Goal: Task Accomplishment & Management: Manage account settings

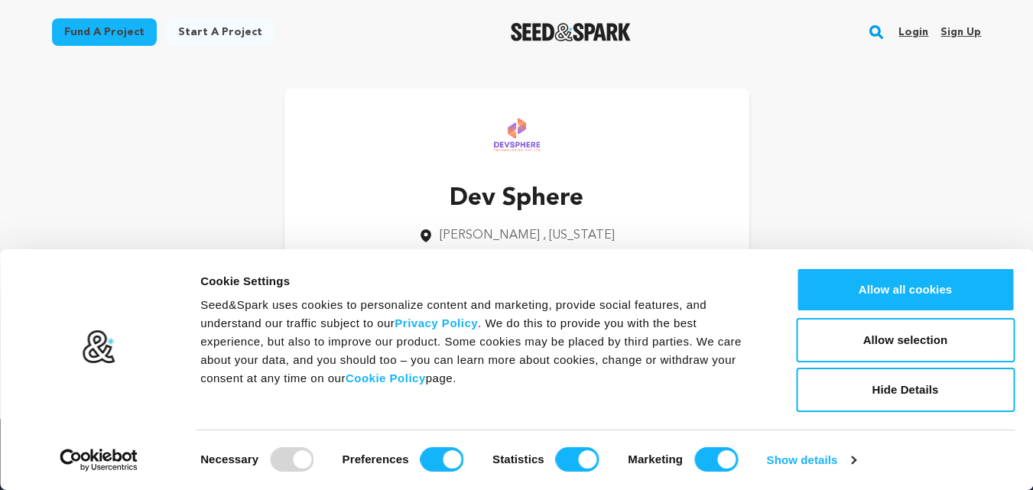
click at [891, 213] on div "Dev Sphere [GEOGRAPHIC_DATA] , [US_STATE] Follow" at bounding box center [517, 199] width 930 height 220
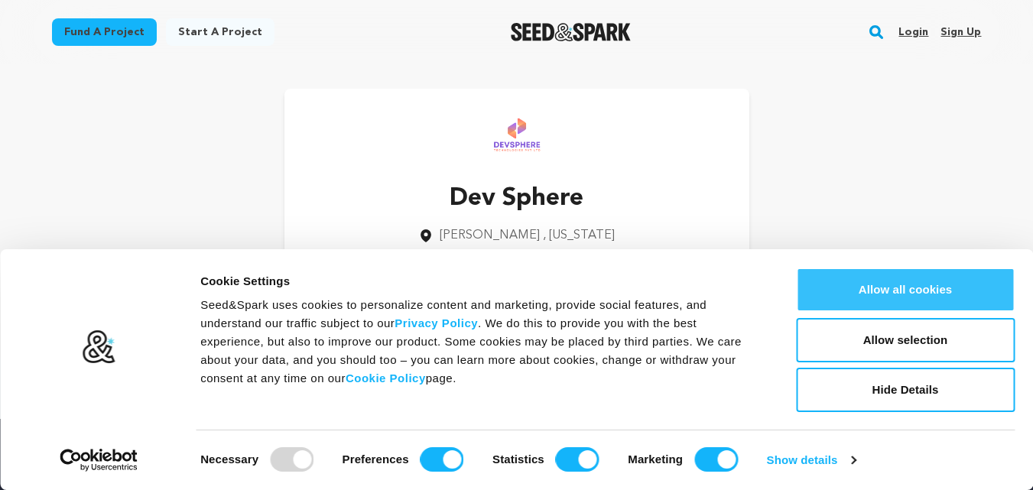
click at [939, 286] on button "Allow all cookies" at bounding box center [905, 290] width 219 height 44
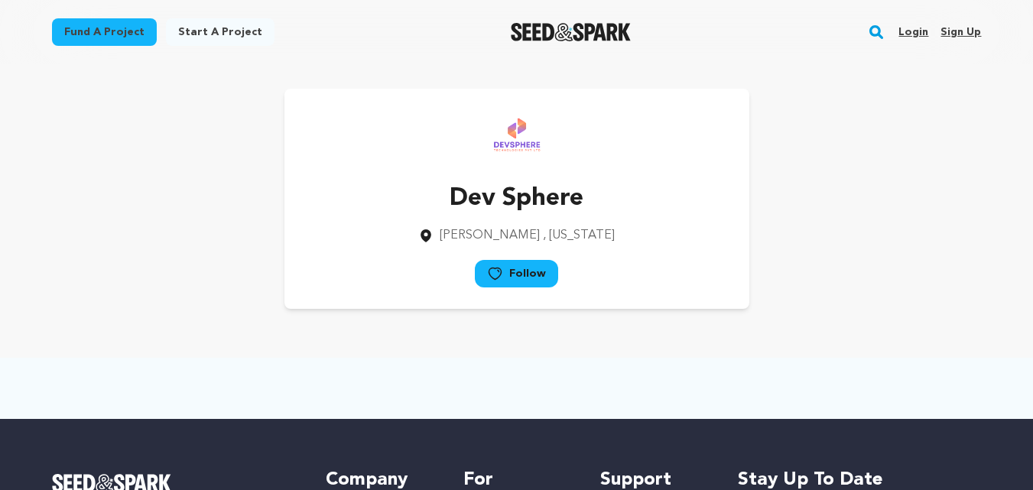
click at [961, 36] on link "Sign up" at bounding box center [961, 32] width 41 height 24
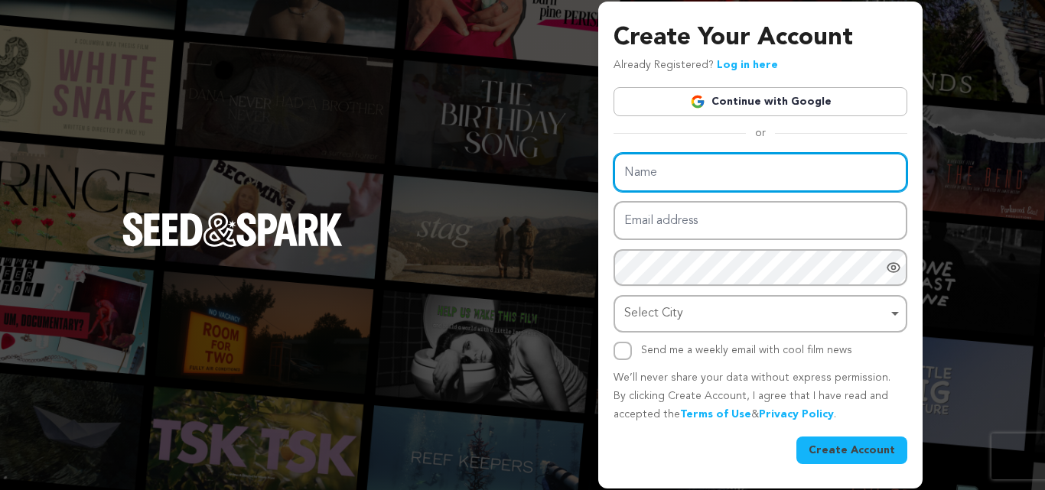
click at [801, 168] on input "Name" at bounding box center [760, 172] width 294 height 39
type input "Manchester Airport Trips"
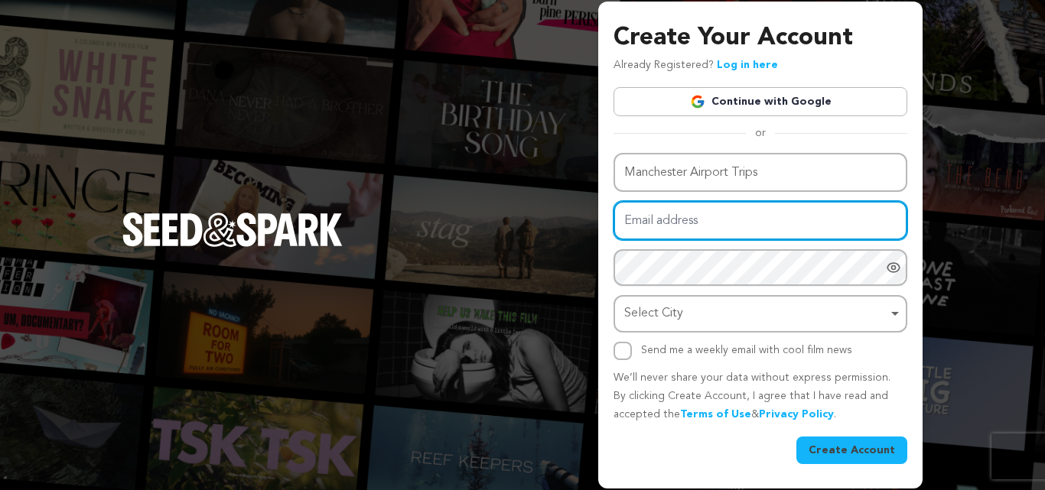
click at [750, 226] on input "Email address" at bounding box center [760, 220] width 294 height 39
type input "[EMAIL_ADDRESS][DOMAIN_NAME]"
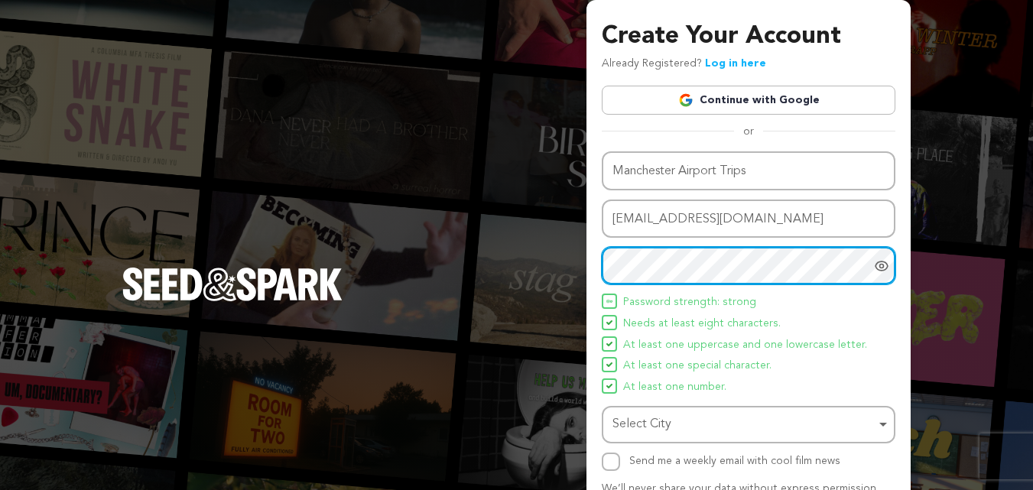
scroll to position [109, 0]
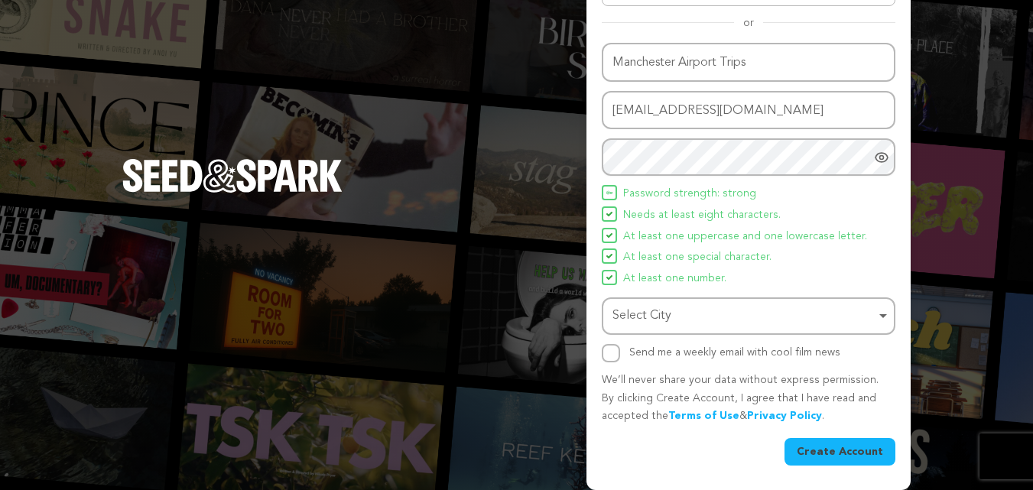
click at [835, 443] on button "Create Account" at bounding box center [840, 452] width 111 height 28
click at [853, 460] on button "Create Account" at bounding box center [840, 452] width 111 height 28
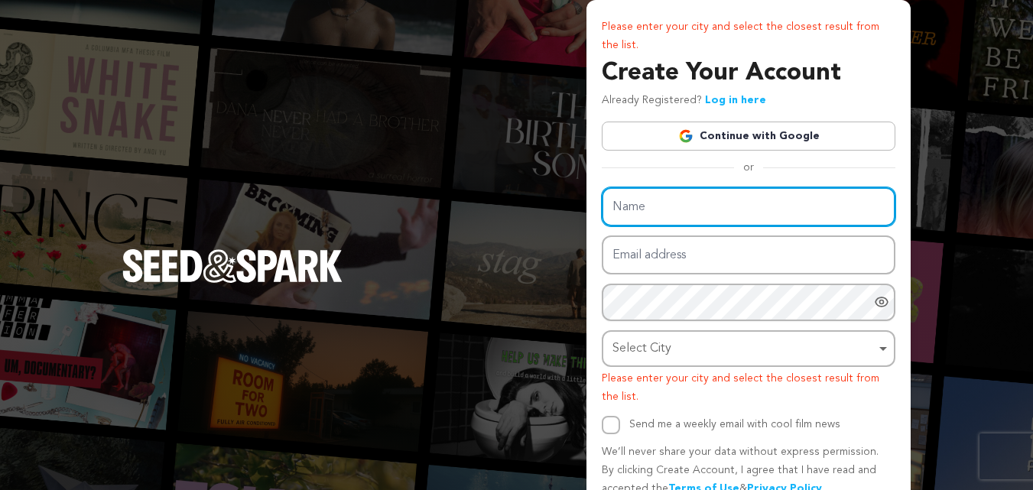
click at [792, 203] on input "Name" at bounding box center [749, 206] width 294 height 39
type input "Manchester Airport Trips"
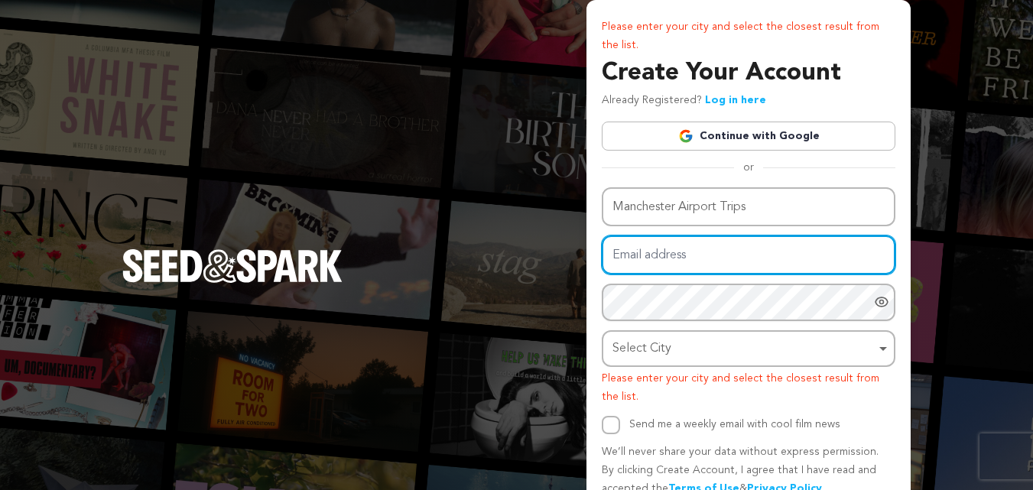
click at [701, 256] on input "Email address" at bounding box center [749, 255] width 294 height 39
type input "[EMAIL_ADDRESS][DOMAIN_NAME]"
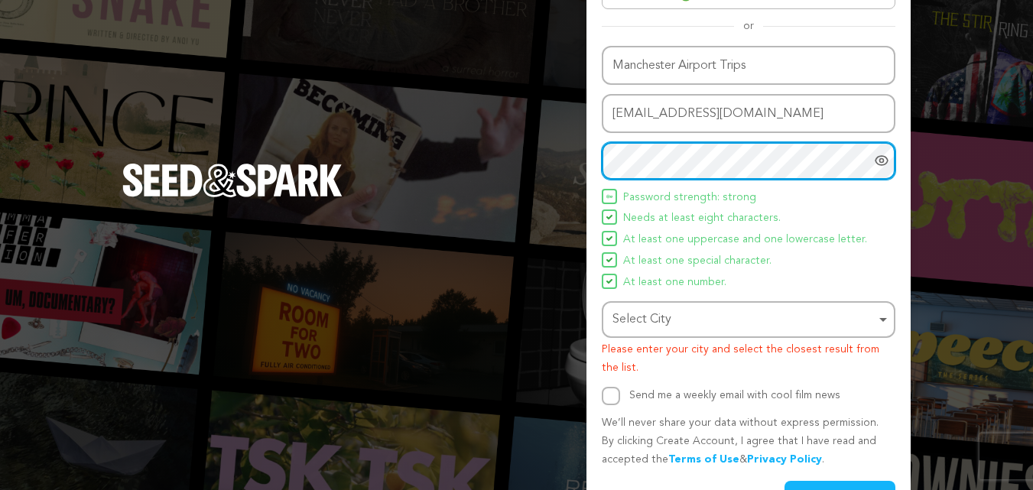
scroll to position [185, 0]
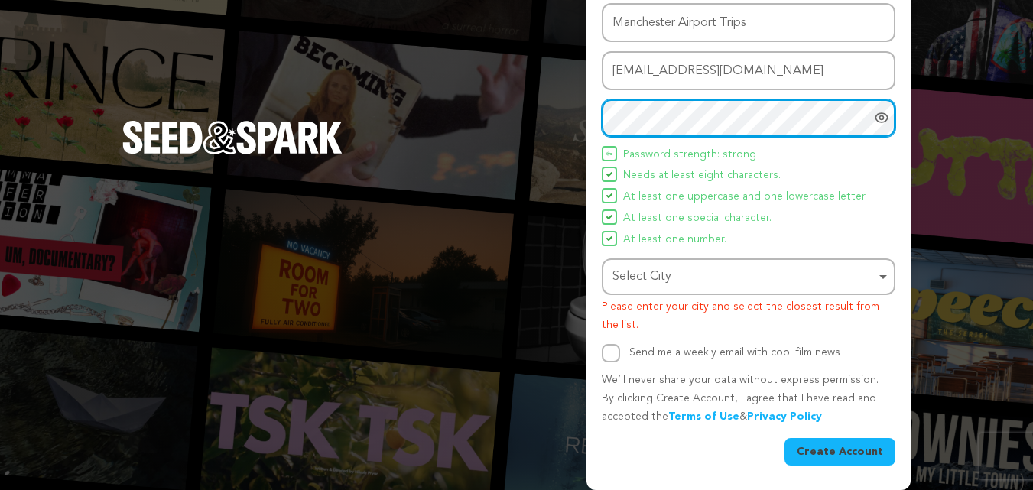
click at [851, 268] on div "Select City Remove item" at bounding box center [744, 277] width 263 height 22
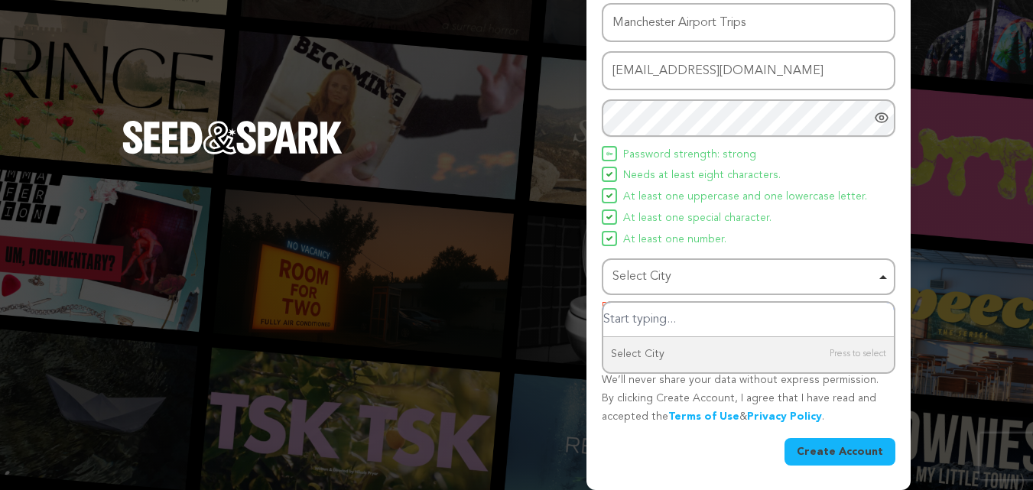
click at [836, 324] on input "Select City" at bounding box center [748, 320] width 291 height 34
click at [819, 320] on input "Select City" at bounding box center [748, 320] width 291 height 34
click at [805, 320] on input "Select City" at bounding box center [748, 320] width 291 height 34
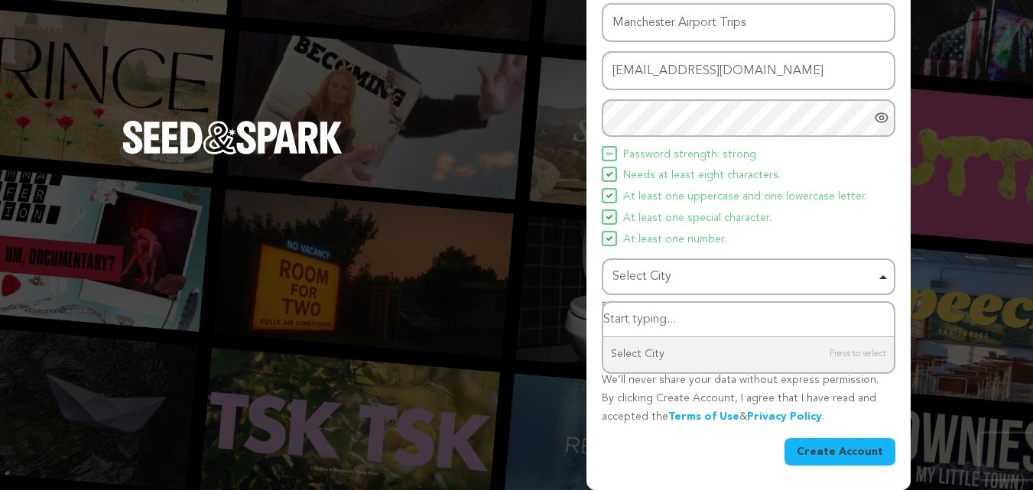
click at [805, 320] on input "Select City" at bounding box center [748, 320] width 291 height 34
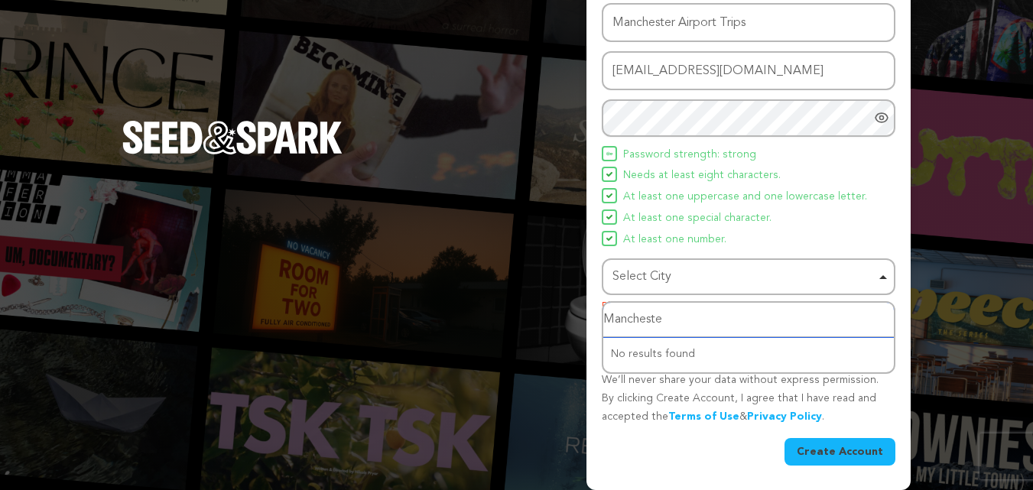
type input "[GEOGRAPHIC_DATA]"
click at [789, 311] on input "[GEOGRAPHIC_DATA]" at bounding box center [748, 320] width 291 height 34
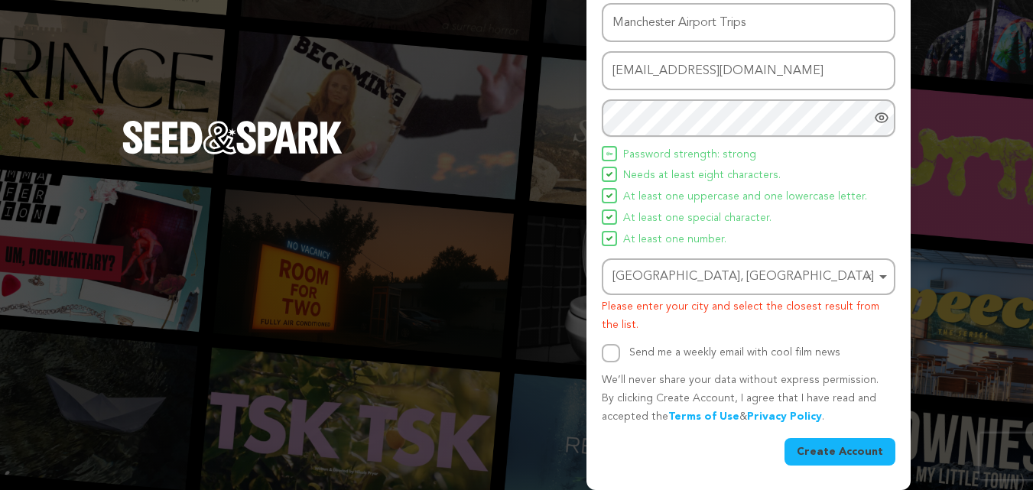
click at [843, 447] on button "Create Account" at bounding box center [840, 452] width 111 height 28
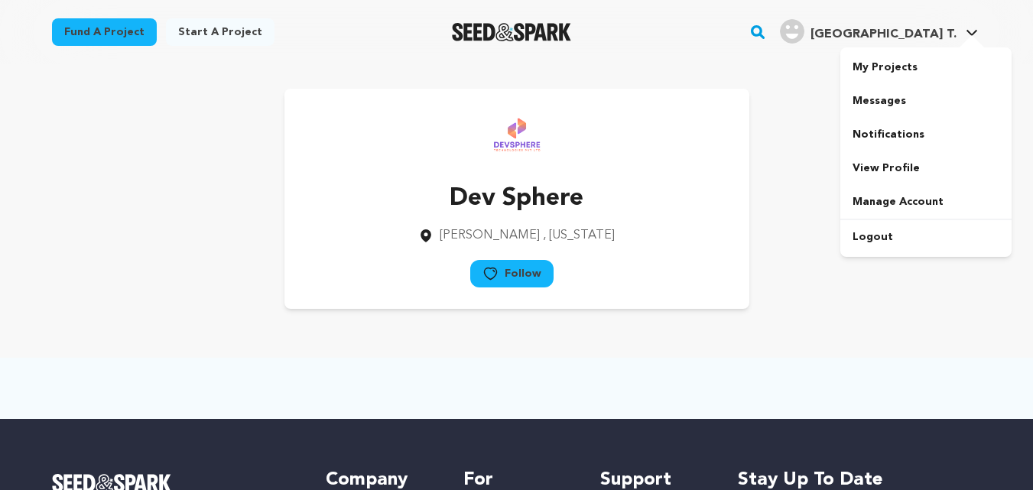
click at [952, 34] on span "[GEOGRAPHIC_DATA] T." at bounding box center [884, 34] width 146 height 12
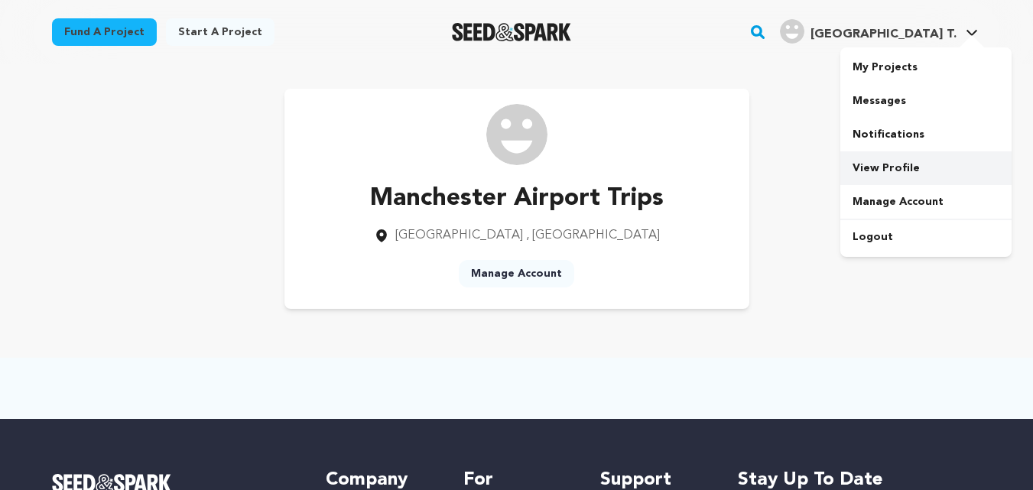
click at [893, 174] on link "View Profile" at bounding box center [926, 168] width 171 height 34
click at [954, 30] on span "[GEOGRAPHIC_DATA] T." at bounding box center [884, 34] width 146 height 12
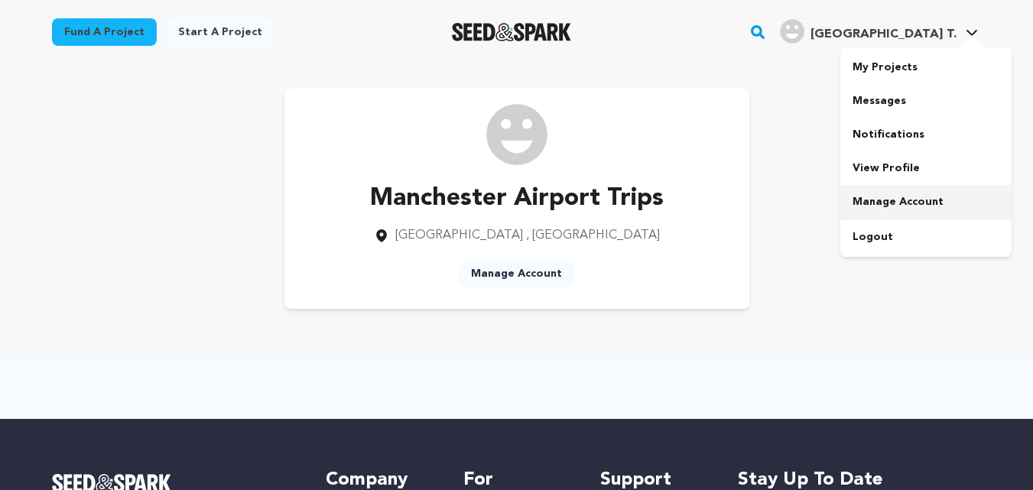
click at [910, 196] on link "Manage Account" at bounding box center [926, 202] width 171 height 34
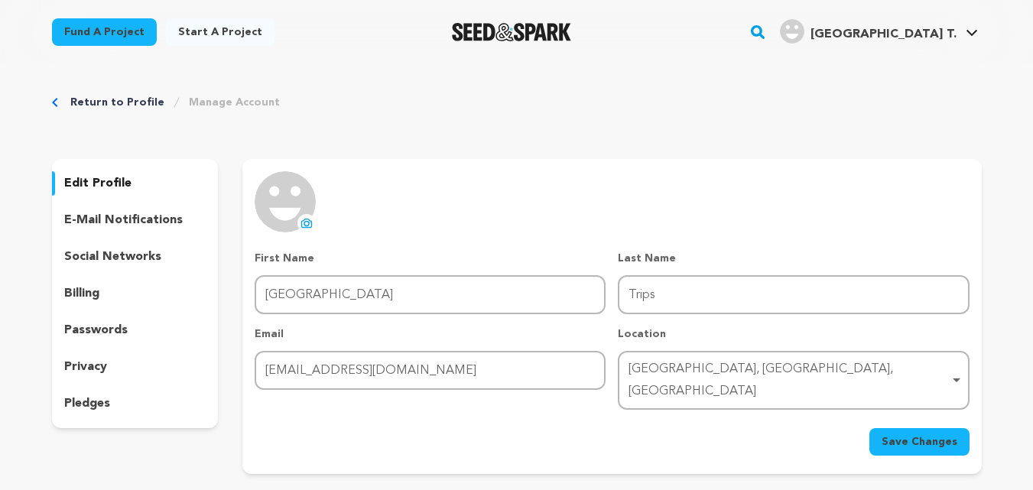
click at [408, 294] on input "Manchester Airport" at bounding box center [430, 294] width 351 height 39
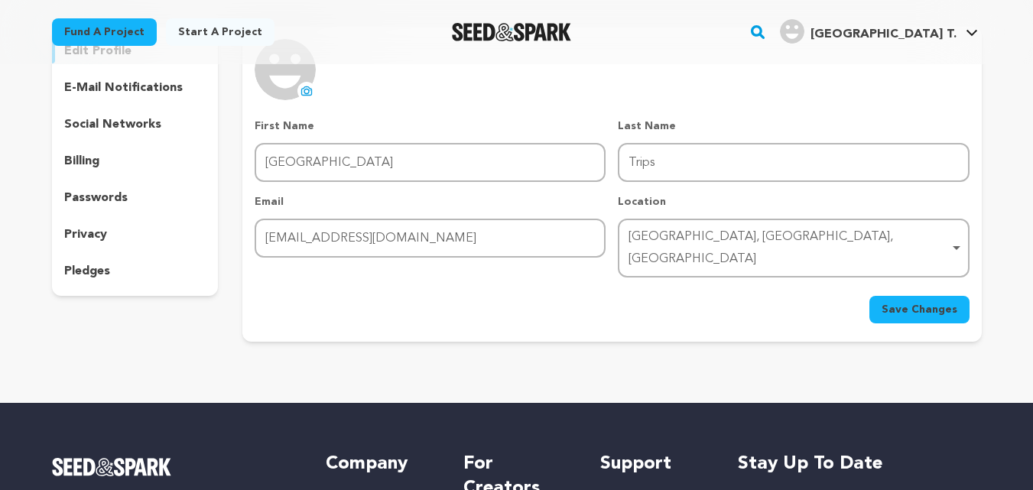
scroll to position [106, 0]
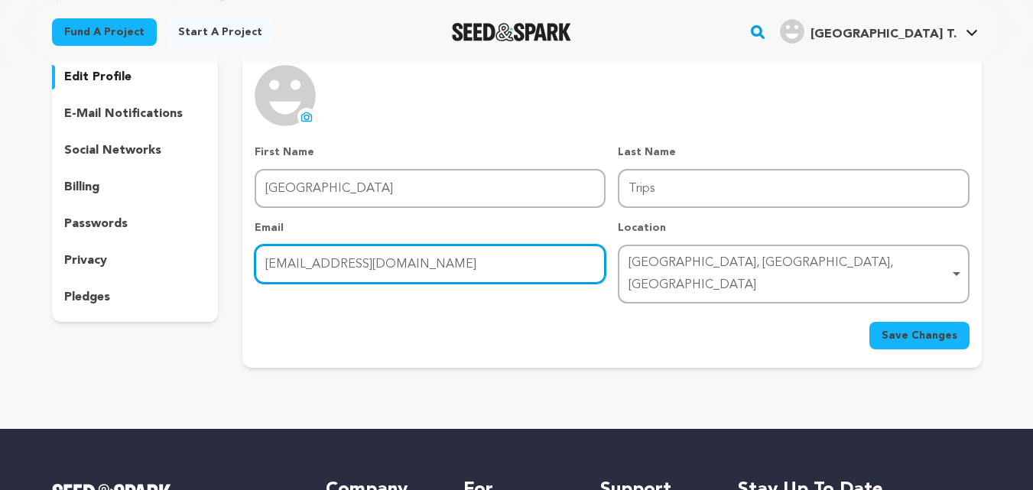
click at [532, 267] on input "madamameliaelizabeth@gmail.com" at bounding box center [430, 264] width 351 height 39
click at [433, 264] on input "Email" at bounding box center [430, 264] width 351 height 39
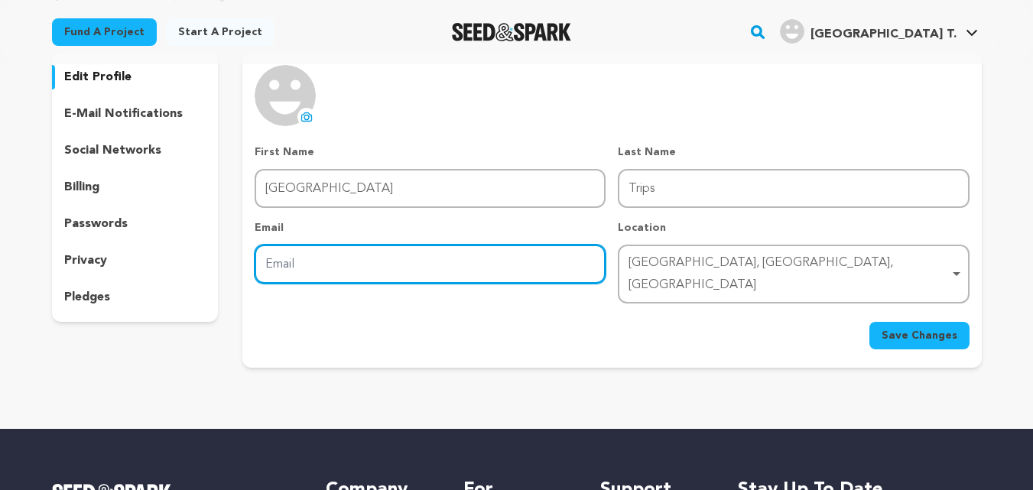
paste input "https://www.manchesterairporttrips.co.uk/"
type input "https://www.manchesterairporttrips.co.uk/"
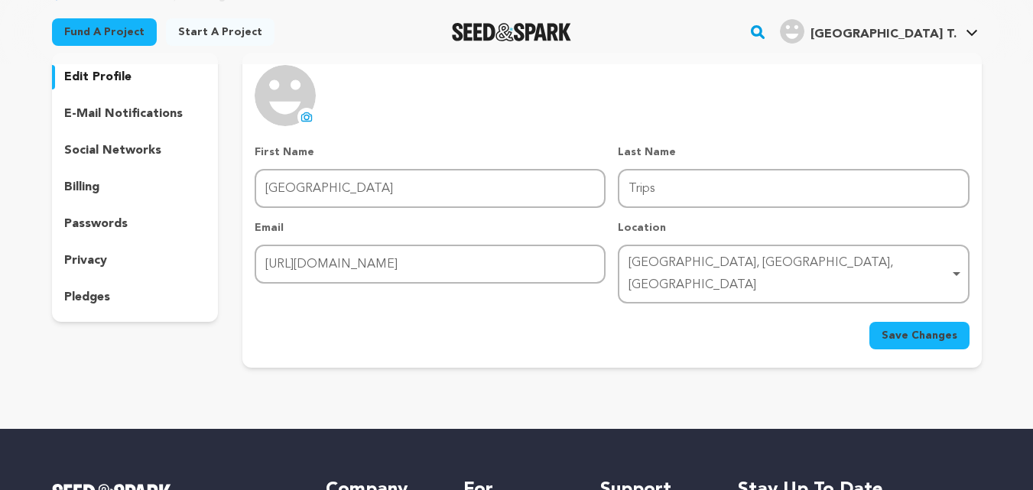
click at [899, 328] on span "Save Changes" at bounding box center [920, 335] width 76 height 15
